Goal: Task Accomplishment & Management: Complete application form

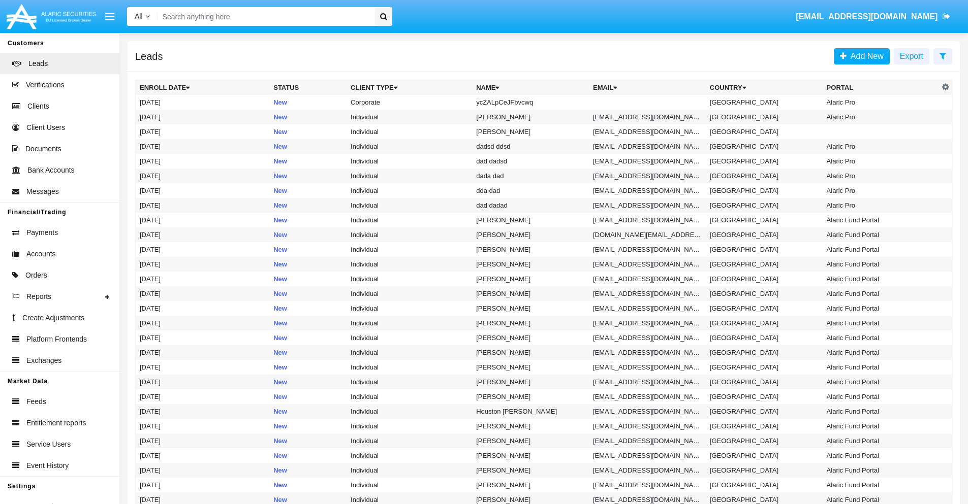
click at [942, 55] on icon at bounding box center [942, 56] width 7 height 8
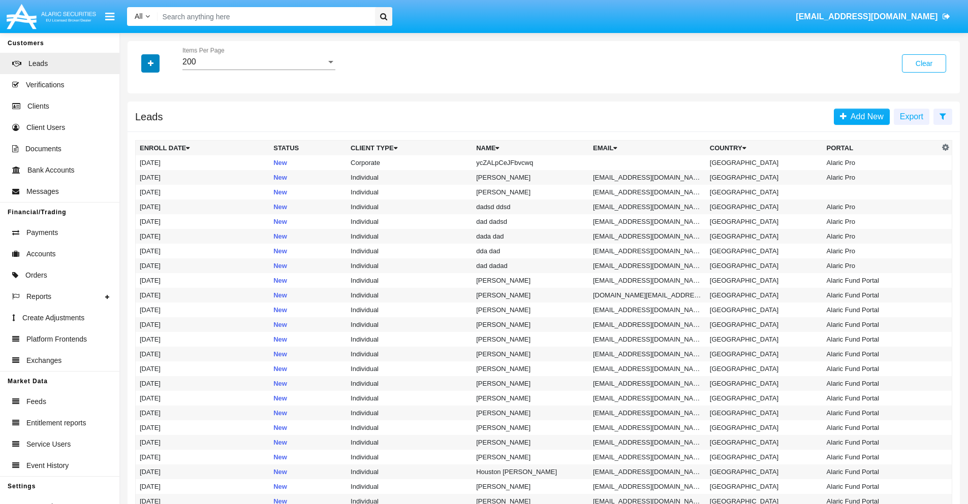
click at [150, 63] on icon "button" at bounding box center [151, 63] width 6 height 7
click at [158, 114] on span "Name" at bounding box center [159, 114] width 22 height 12
click at [140, 118] on input "Name" at bounding box center [139, 118] width 1 height 1
checkbox input "true"
click at [150, 63] on icon "button" at bounding box center [151, 63] width 6 height 7
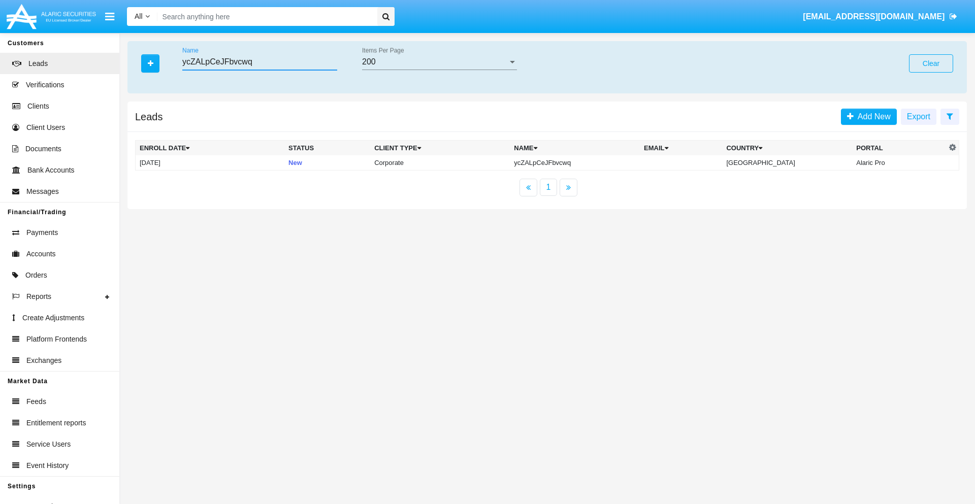
type input "ycZALpCeJFbvcwq"
click at [584, 163] on td "ycZALpCeJFbvcwq" at bounding box center [575, 162] width 130 height 15
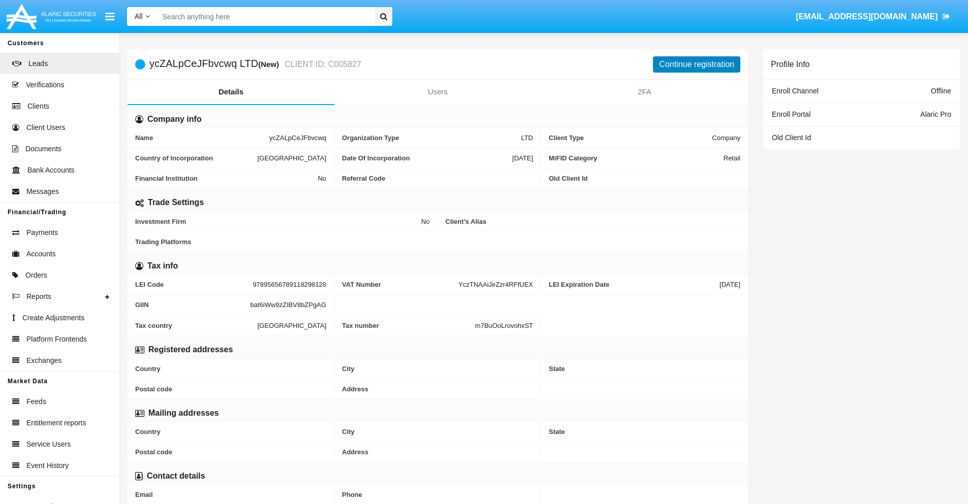
click at [696, 64] on button "Continue registration" at bounding box center [696, 64] width 87 height 16
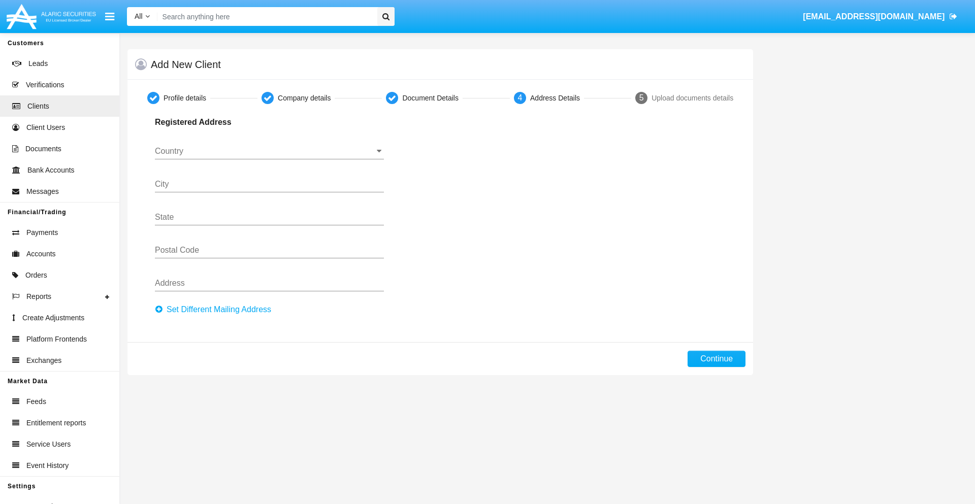
click at [216, 310] on button "Set Different Mailing Address" at bounding box center [216, 310] width 122 height 16
click at [269, 151] on input "Country" at bounding box center [269, 151] width 229 height 9
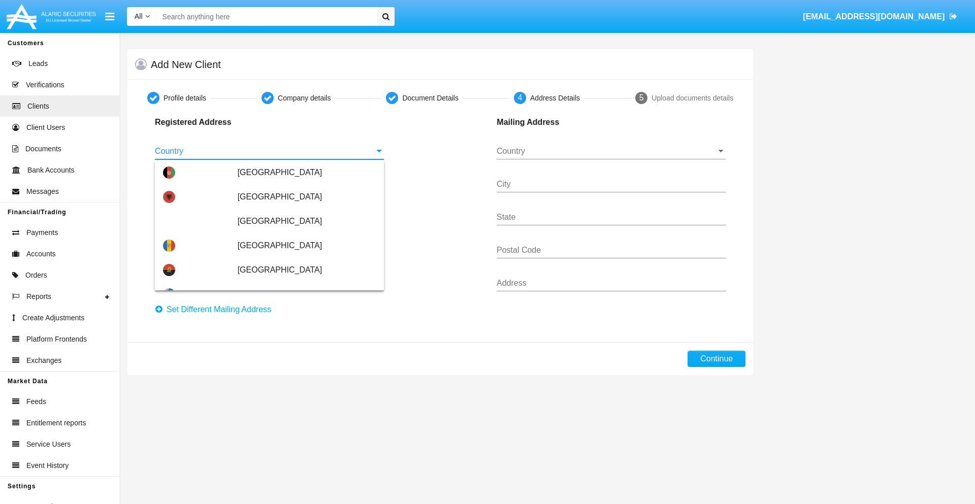
scroll to position [601, 0]
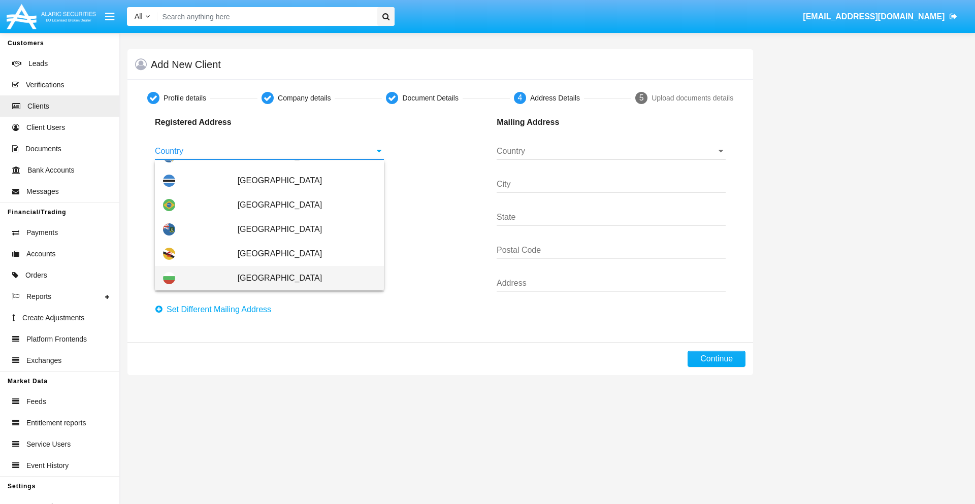
click at [301, 278] on span "[GEOGRAPHIC_DATA]" at bounding box center [307, 278] width 138 height 24
type input "[GEOGRAPHIC_DATA]"
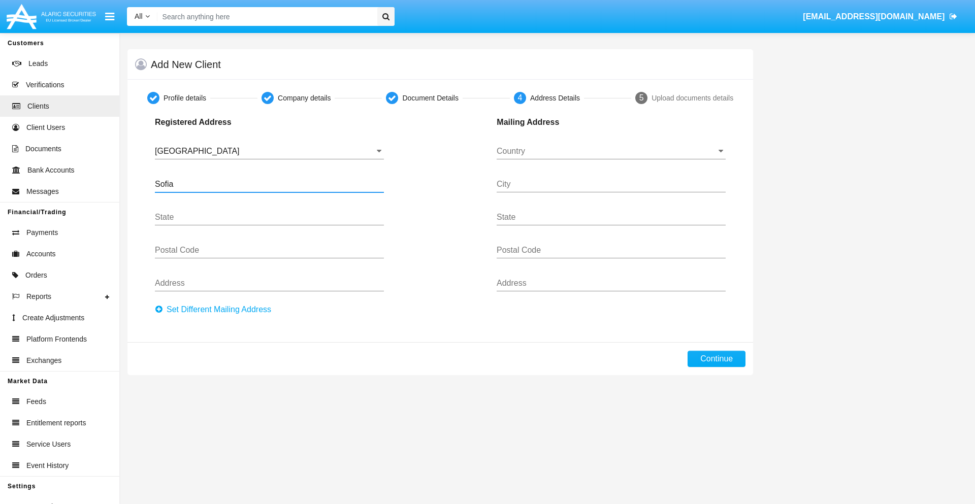
type input "Sofia"
type input "1000"
type input "Vasil Levski"
click at [611, 151] on input "Country" at bounding box center [611, 151] width 229 height 9
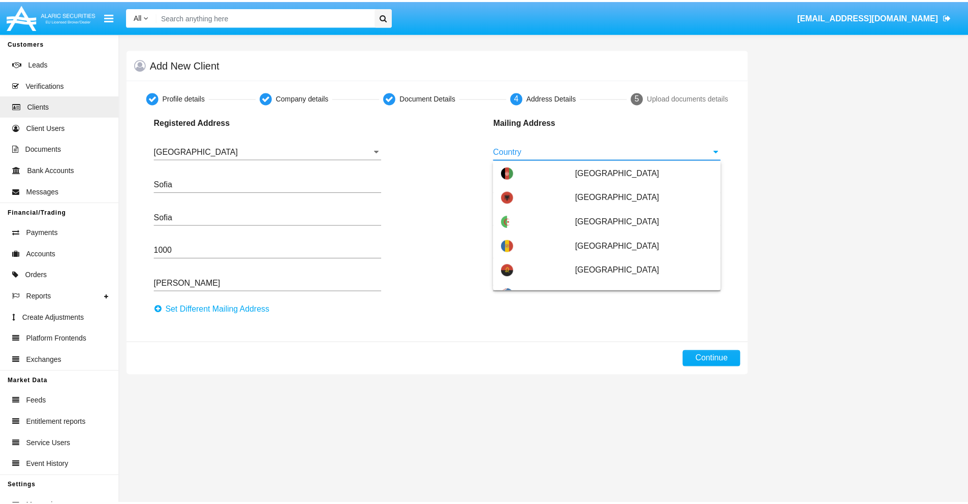
scroll to position [65, 0]
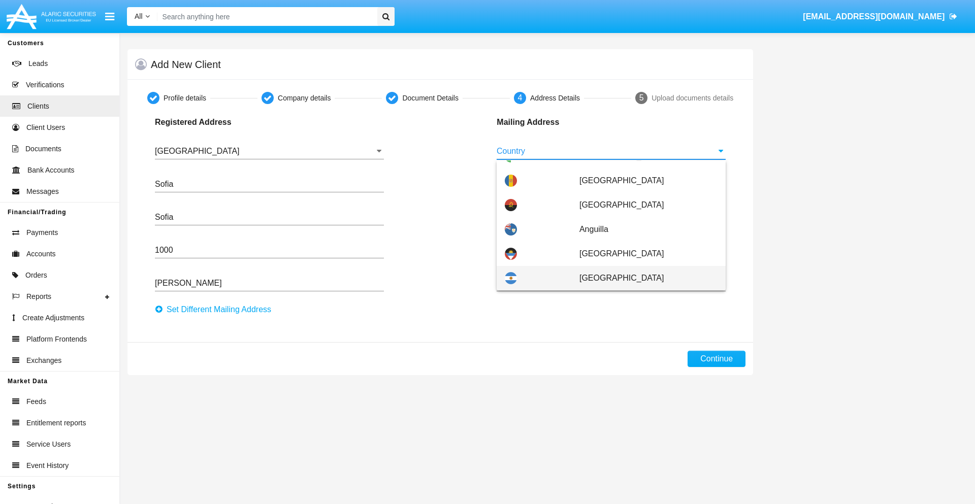
click at [643, 278] on span "Argentina" at bounding box center [649, 278] width 138 height 24
type input "Argentina"
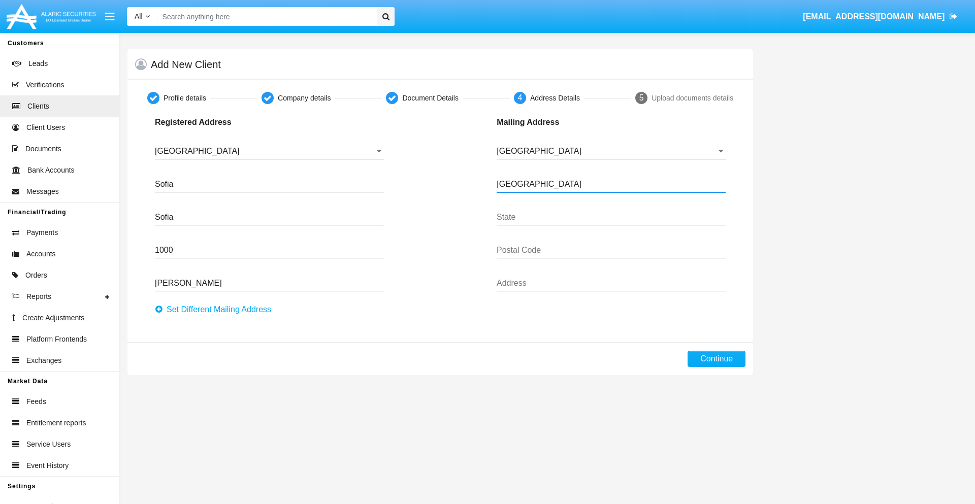
type input "Buenos Aires"
type input "7777"
type input "Test Mail Address"
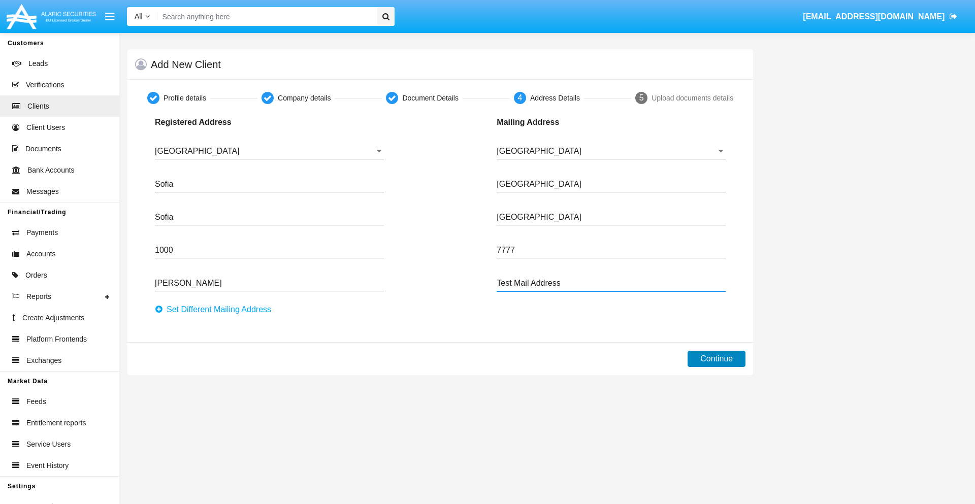
click at [717, 359] on button "Continue" at bounding box center [717, 359] width 58 height 16
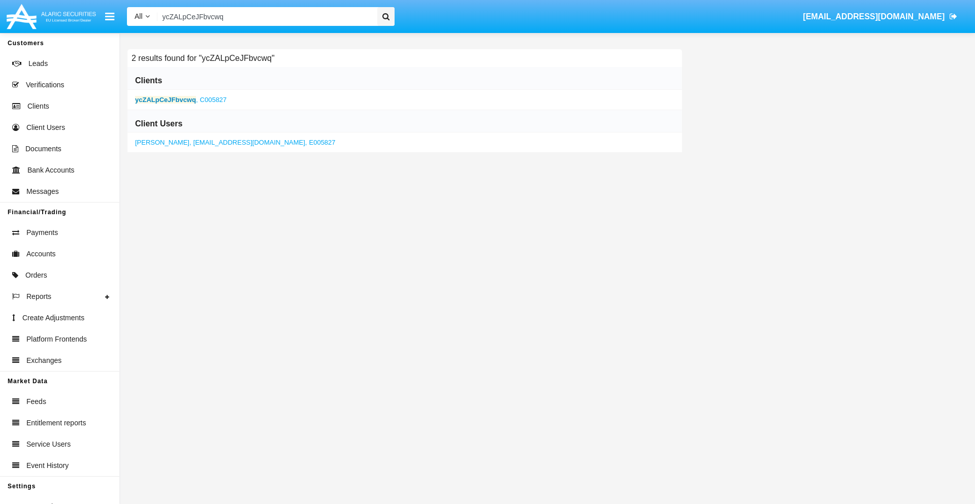
type input "ycZALpCeJFbvcwq"
click at [165, 100] on b "ycZALpCeJFbvcwq" at bounding box center [165, 100] width 61 height 8
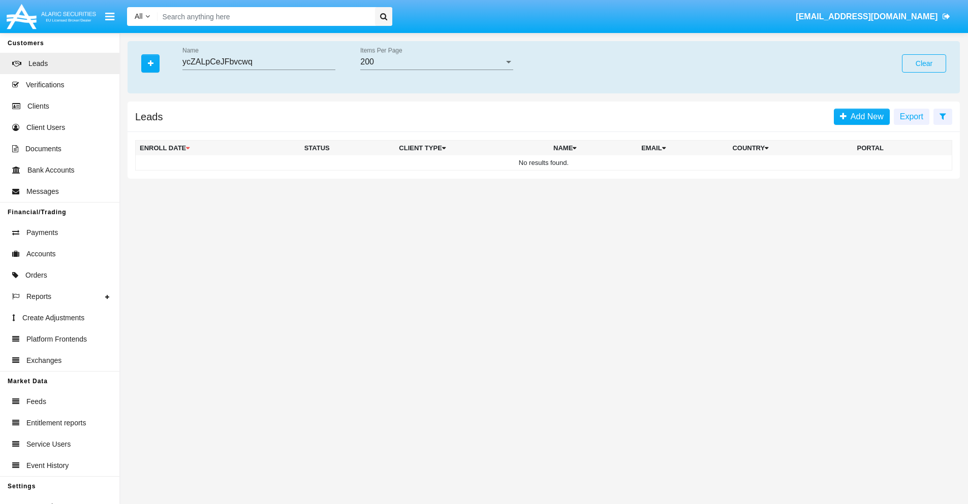
click at [924, 64] on button "Clear" at bounding box center [924, 63] width 44 height 18
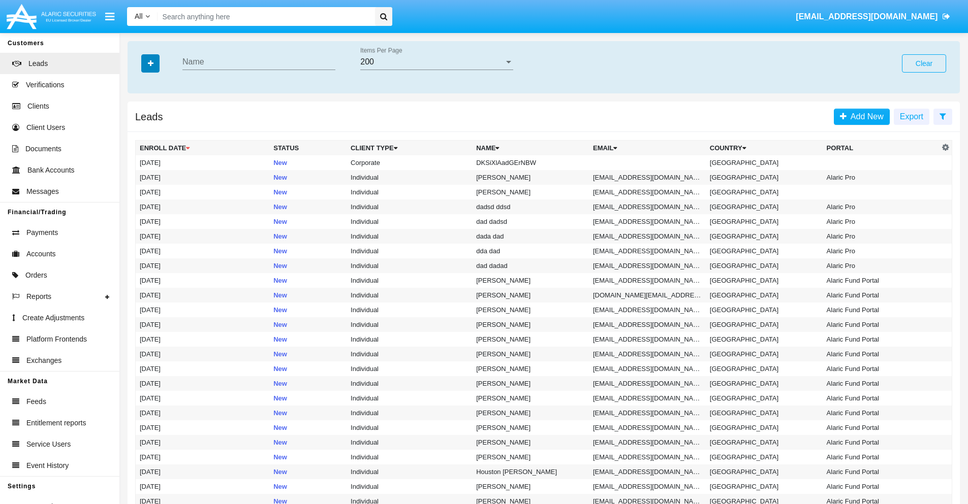
click at [150, 63] on icon "button" at bounding box center [151, 63] width 6 height 7
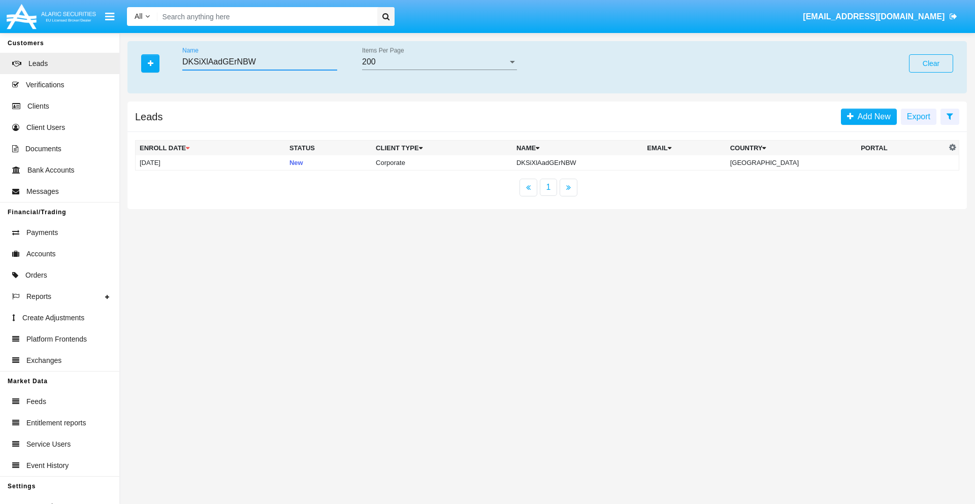
type input "DKSiXlAadGErNBW"
click at [586, 163] on td "DKSiXlAadGErNBW" at bounding box center [578, 162] width 131 height 15
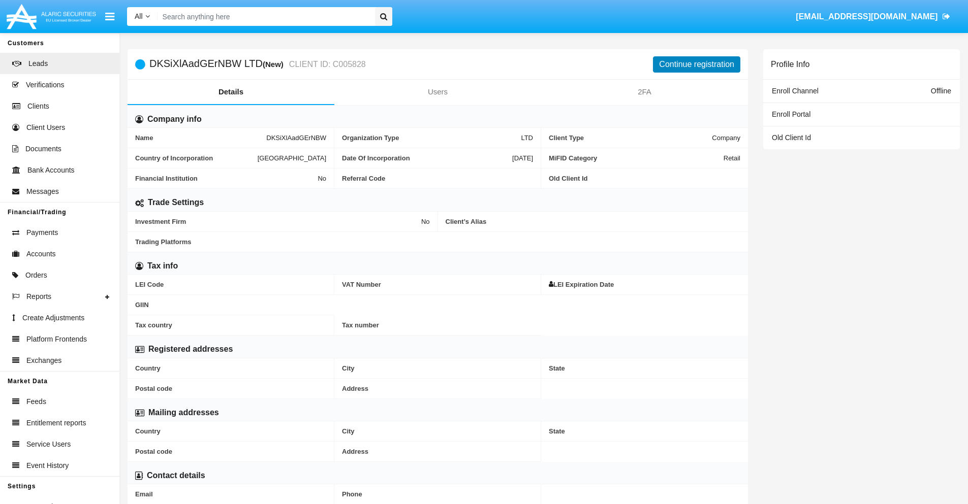
click at [696, 64] on button "Continue registration" at bounding box center [696, 64] width 87 height 16
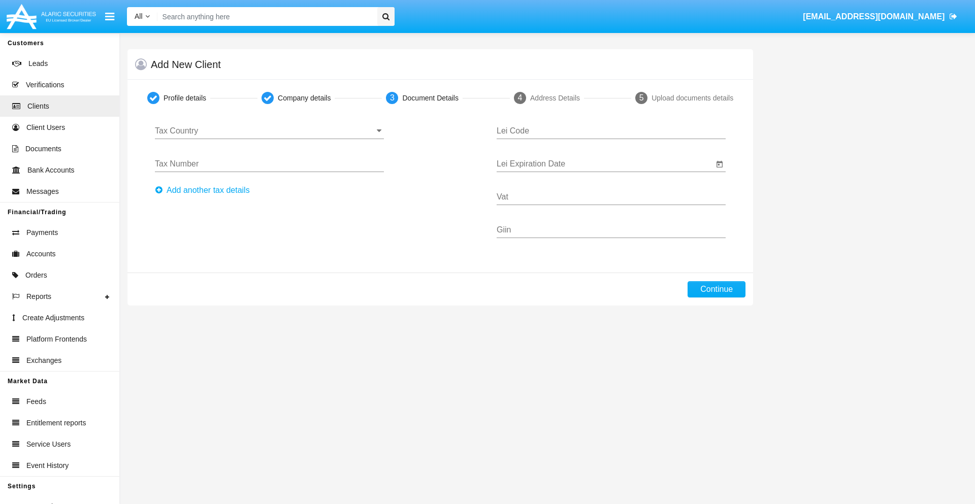
click at [269, 131] on input "Tax Country" at bounding box center [269, 130] width 229 height 9
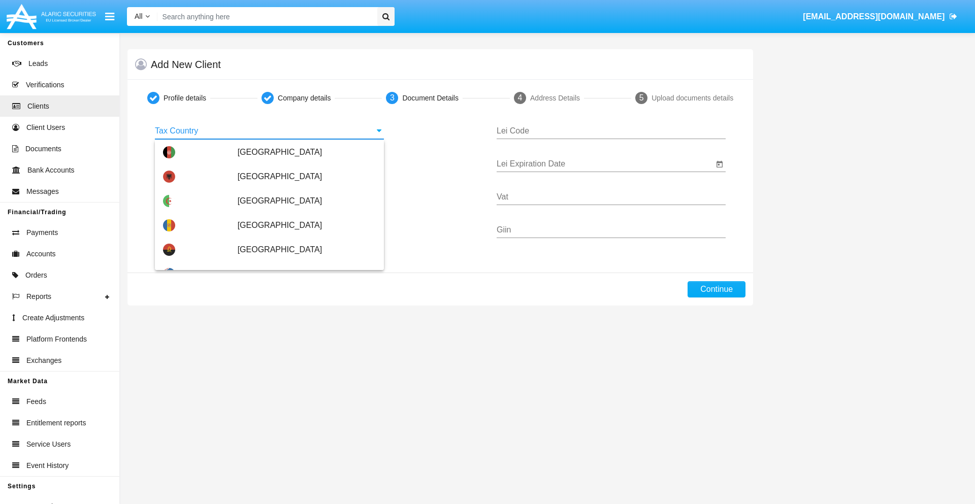
scroll to position [601, 0]
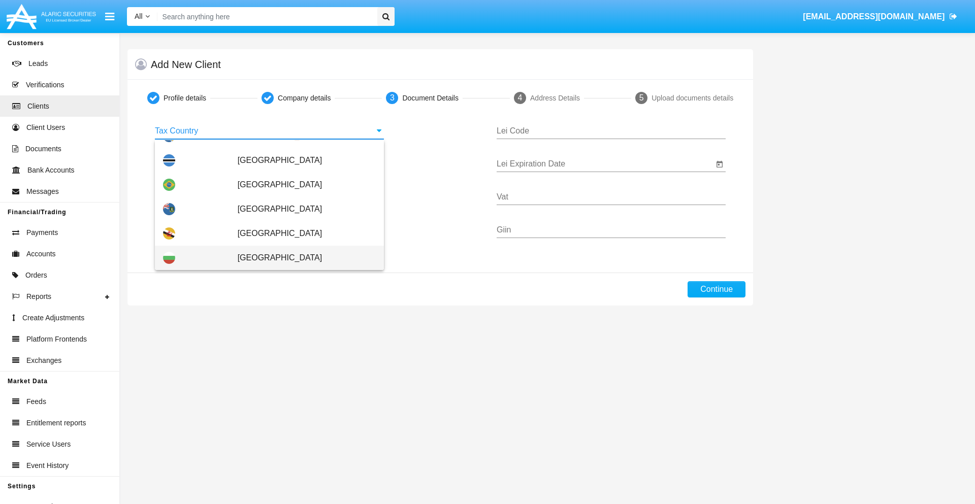
click at [301, 258] on span "[GEOGRAPHIC_DATA]" at bounding box center [307, 258] width 138 height 24
type input "[GEOGRAPHIC_DATA]"
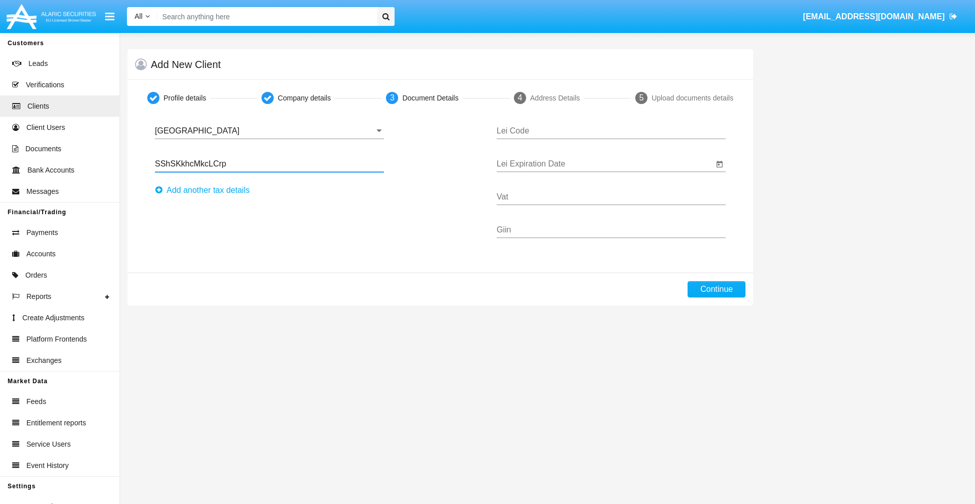
type input "SShSKkhcMkcLCrp"
click at [205, 191] on button "Аdd another tax details" at bounding box center [205, 190] width 101 height 16
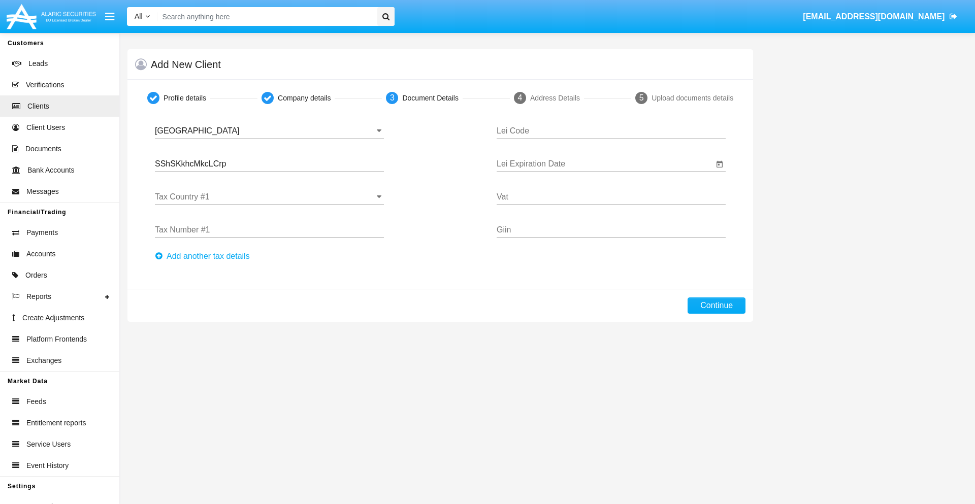
click at [269, 197] on input "Tax Country #1" at bounding box center [269, 197] width 229 height 9
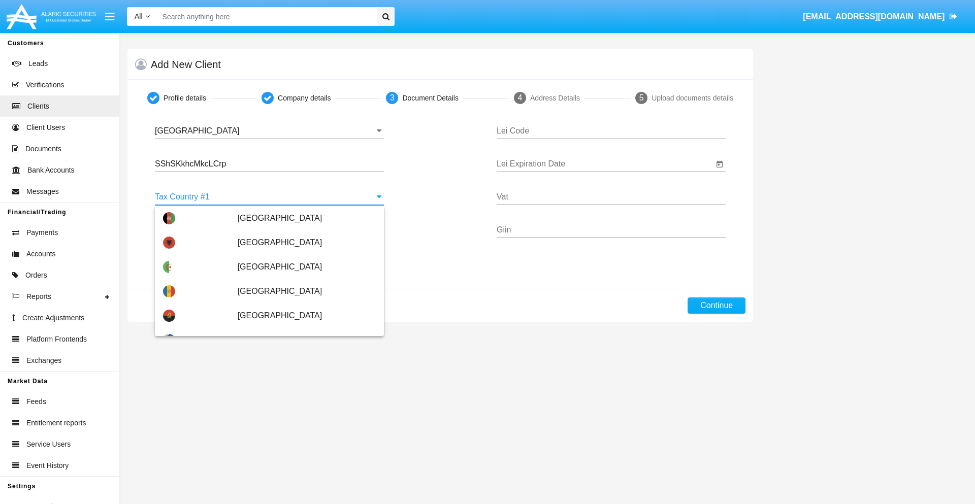
scroll to position [2260, 0]
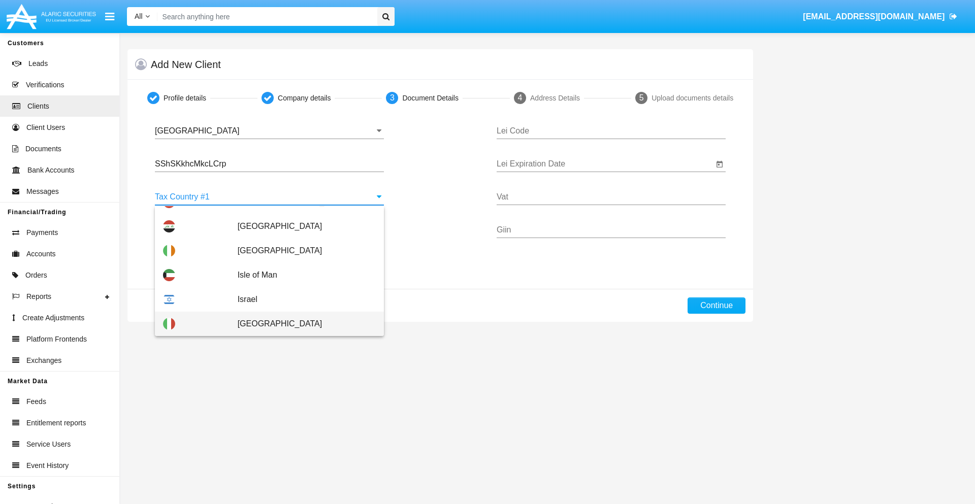
click at [301, 324] on span "Italy" at bounding box center [307, 324] width 138 height 24
type input "Italy"
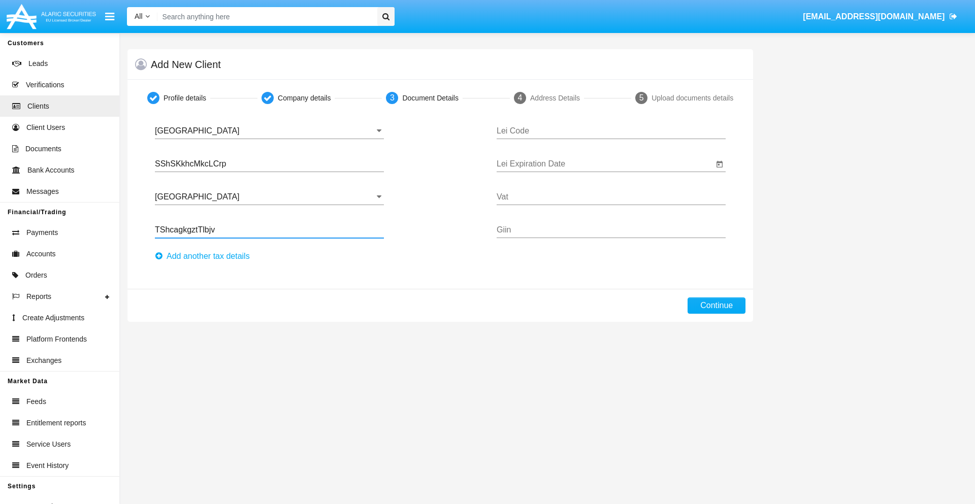
type input "TShcagkgztTlbjv"
click at [205, 257] on button "Аdd another tax details" at bounding box center [205, 256] width 101 height 16
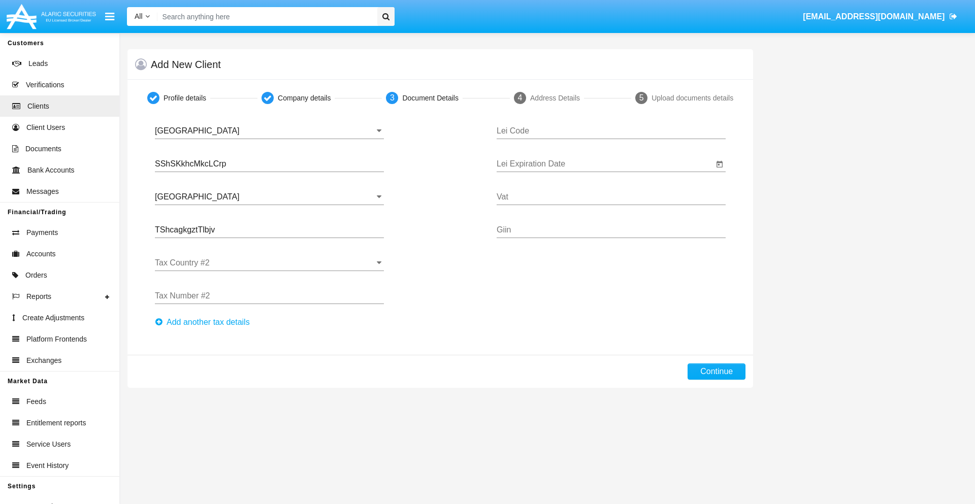
click at [269, 263] on input "Tax Country #2" at bounding box center [269, 263] width 229 height 9
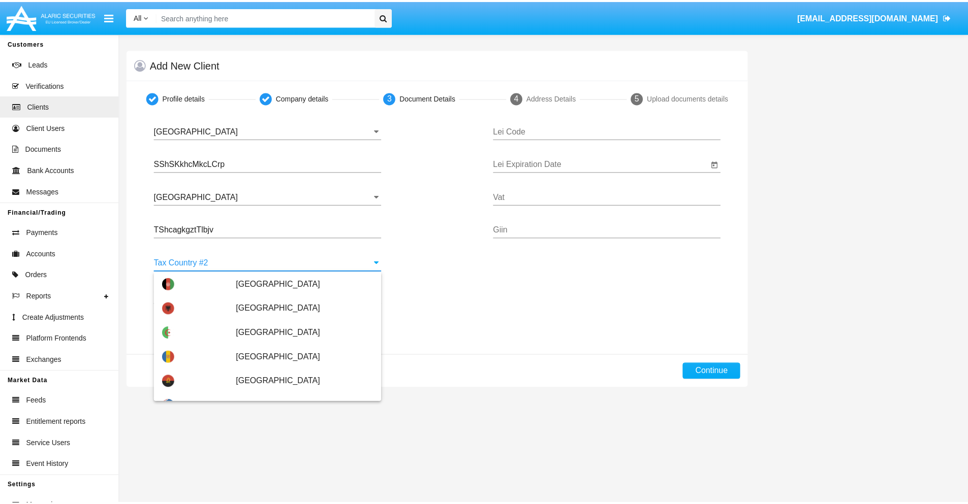
scroll to position [4527, 0]
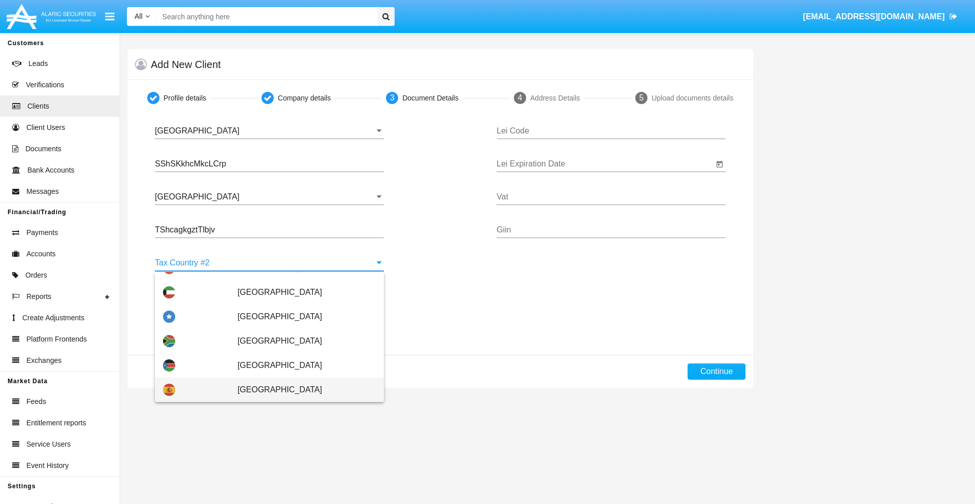
click at [301, 390] on span "Spain" at bounding box center [307, 390] width 138 height 24
type input "Spain"
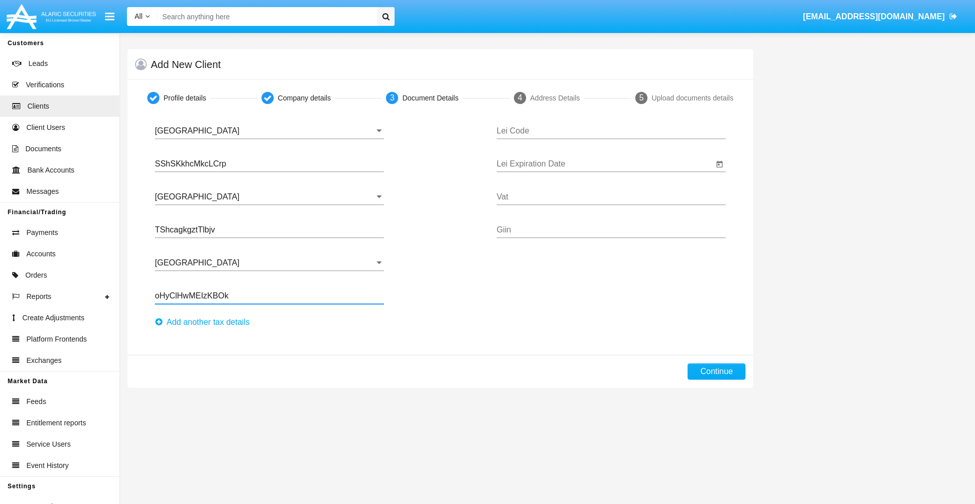
type input "oHyClHwMEIzKBOk"
type input "WHKVDEWBVRGQZSJHHAZX"
click at [605, 164] on input "Lei Expiration Date" at bounding box center [605, 164] width 217 height 9
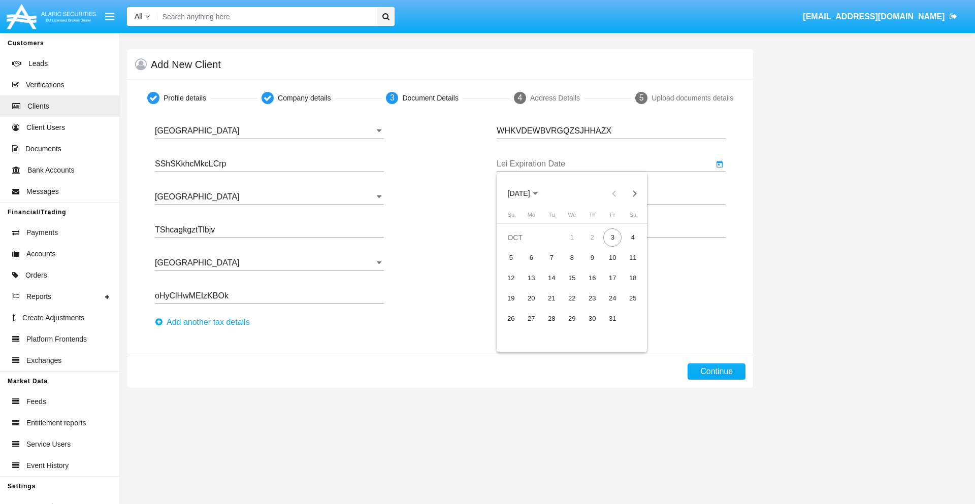
click at [528, 194] on span "OCT 2025" at bounding box center [519, 194] width 22 height 8
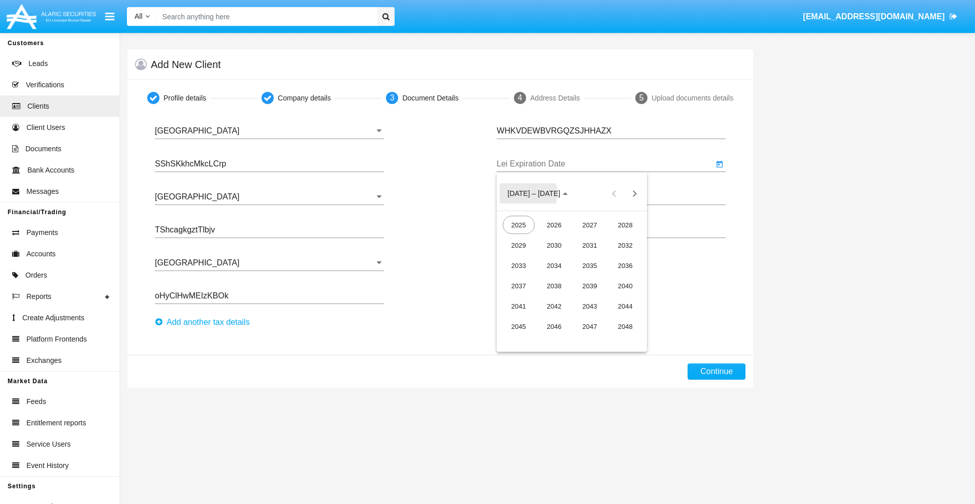
click at [625, 286] on div "2040" at bounding box center [626, 286] width 32 height 18
click at [554, 266] on div "JUN" at bounding box center [554, 266] width 32 height 18
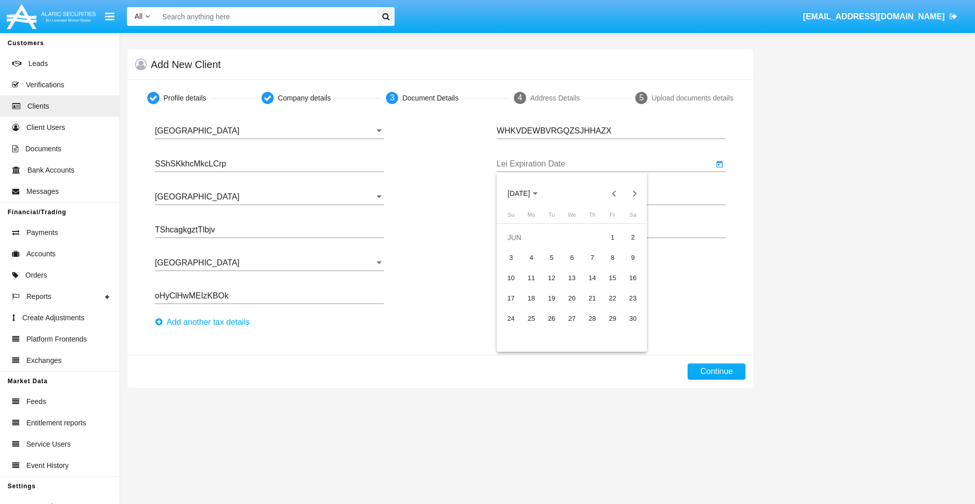
click at [613, 278] on div "15" at bounding box center [613, 278] width 18 height 18
type input "06/15/40"
type input "dabgTuUcMxVOjdi"
type input "TugpAoqBSwDWQeu"
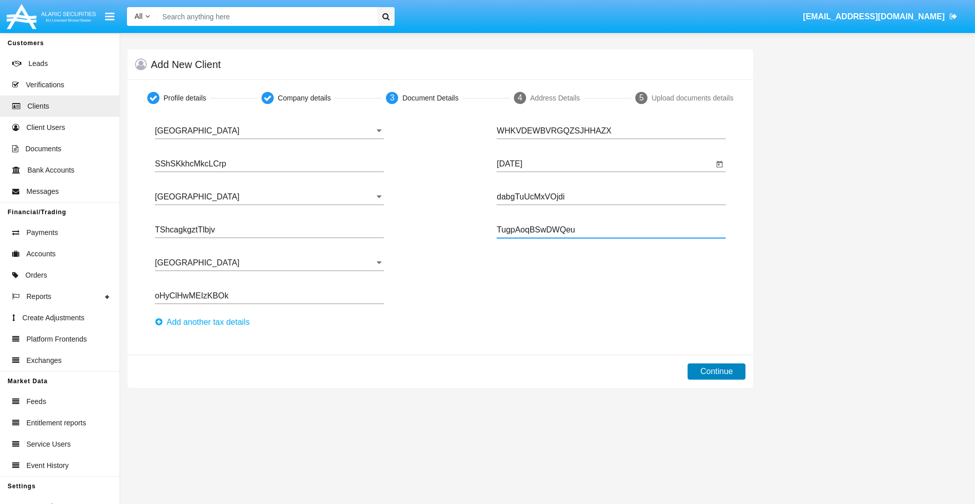
click at [717, 372] on button "Continue" at bounding box center [717, 372] width 58 height 16
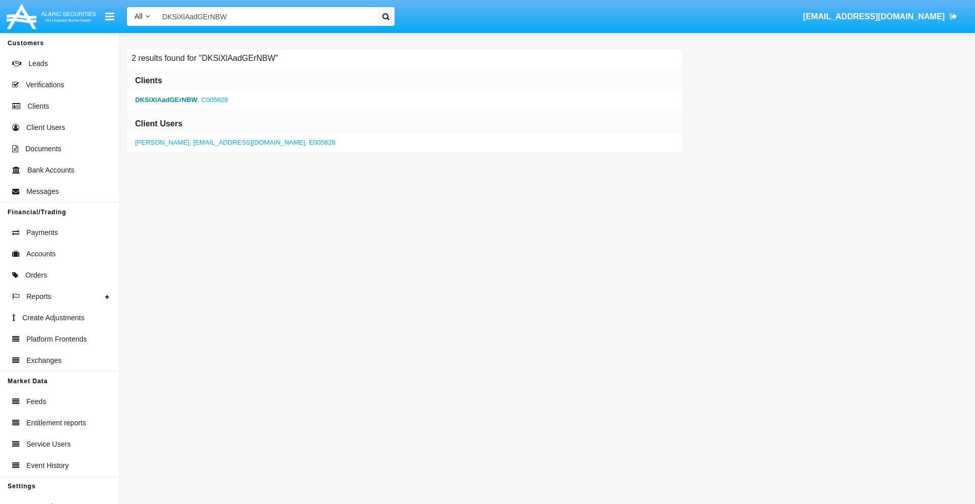
type input "DKSiXlAadGErNBW"
click at [166, 100] on b "DKSiXlAadGErNBW" at bounding box center [166, 100] width 62 height 8
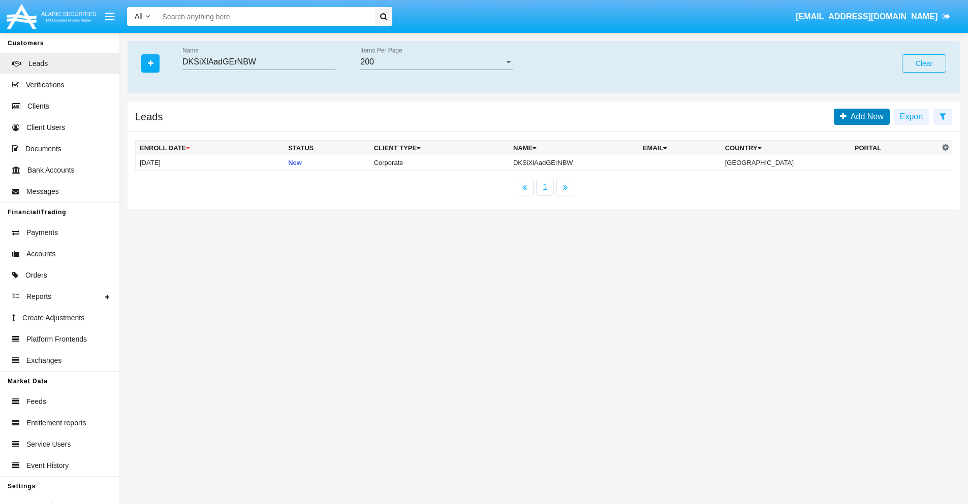
click at [865, 116] on span "Add New" at bounding box center [864, 116] width 37 height 9
